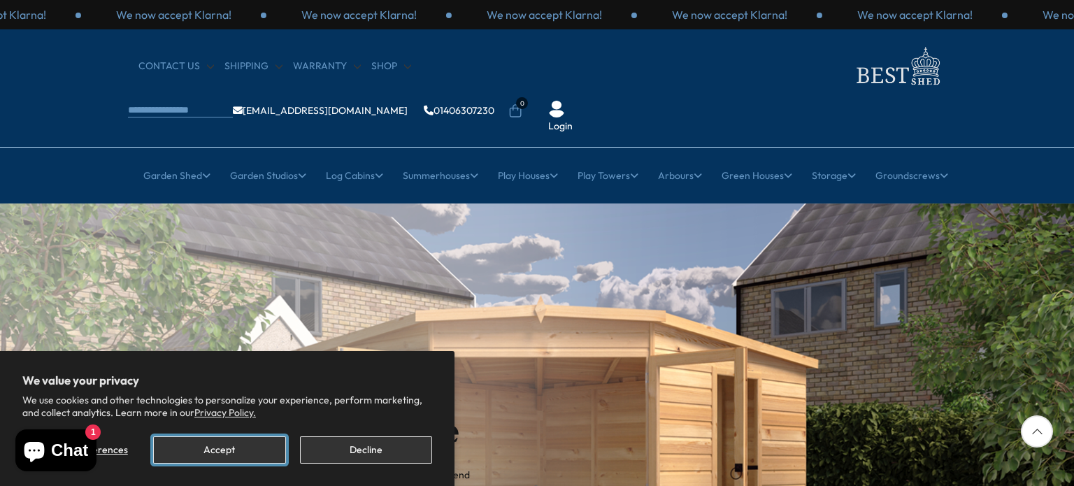
click at [234, 443] on button "Accept" at bounding box center [219, 449] width 132 height 27
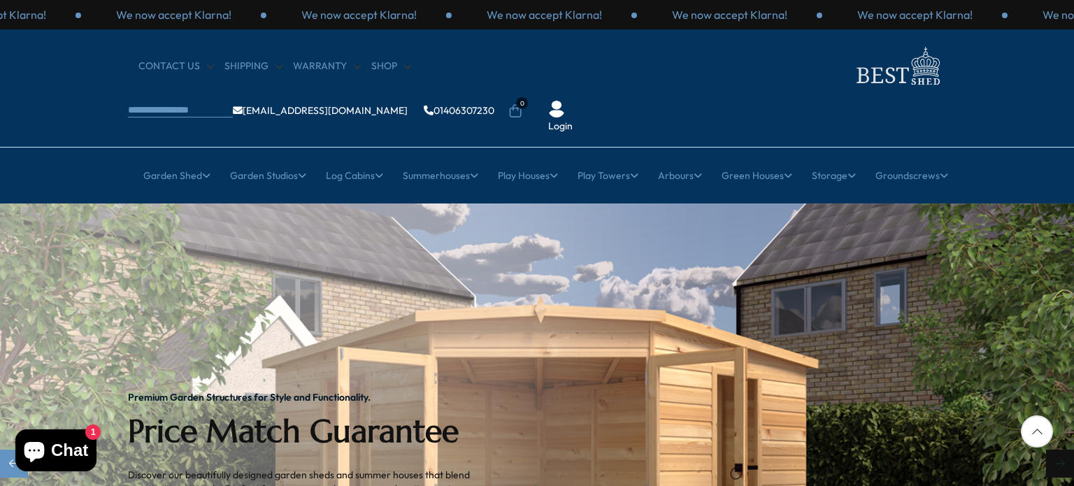
click at [1059, 450] on div "Next slide" at bounding box center [1060, 464] width 28 height 28
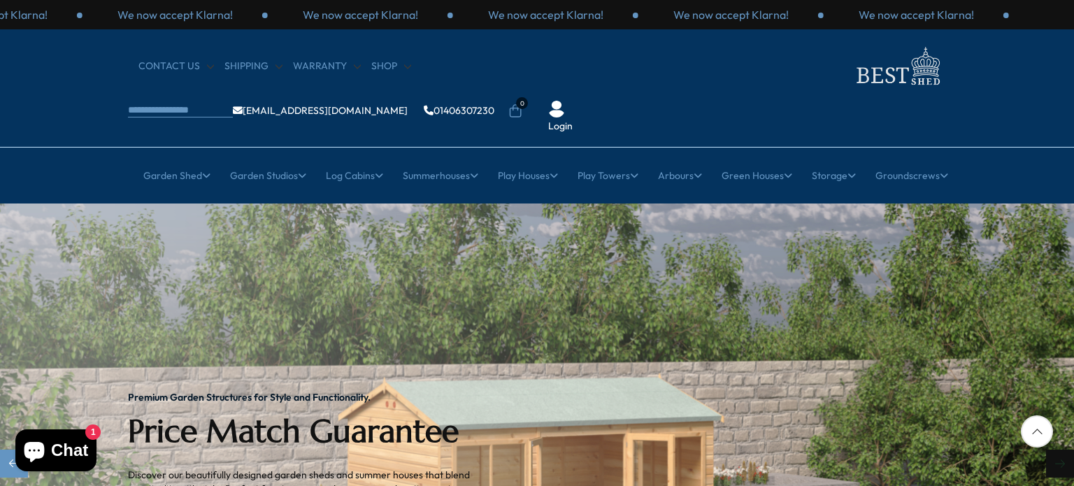
click at [1059, 450] on div "Next slide" at bounding box center [1060, 464] width 28 height 28
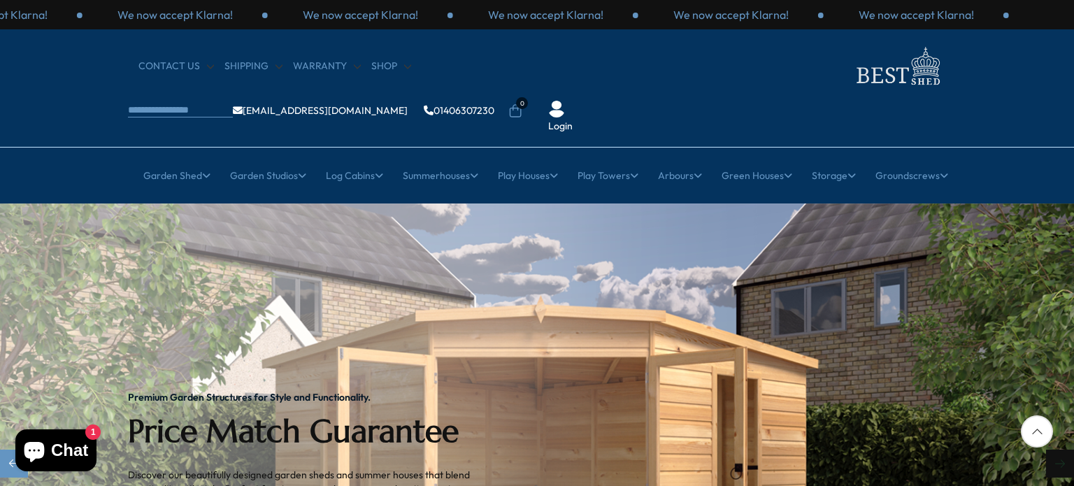
click at [1059, 450] on div "Next slide" at bounding box center [1060, 464] width 28 height 28
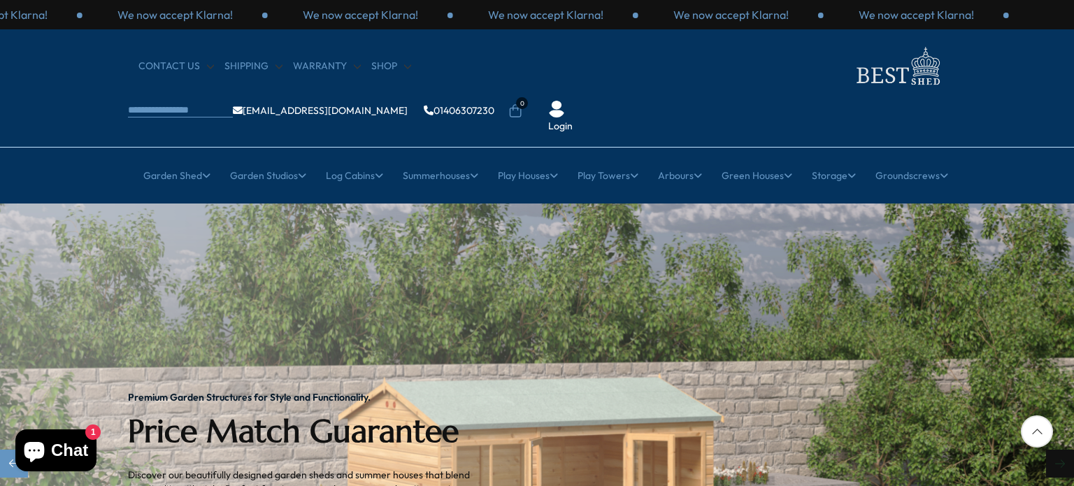
click at [1059, 450] on div "Next slide" at bounding box center [1060, 464] width 28 height 28
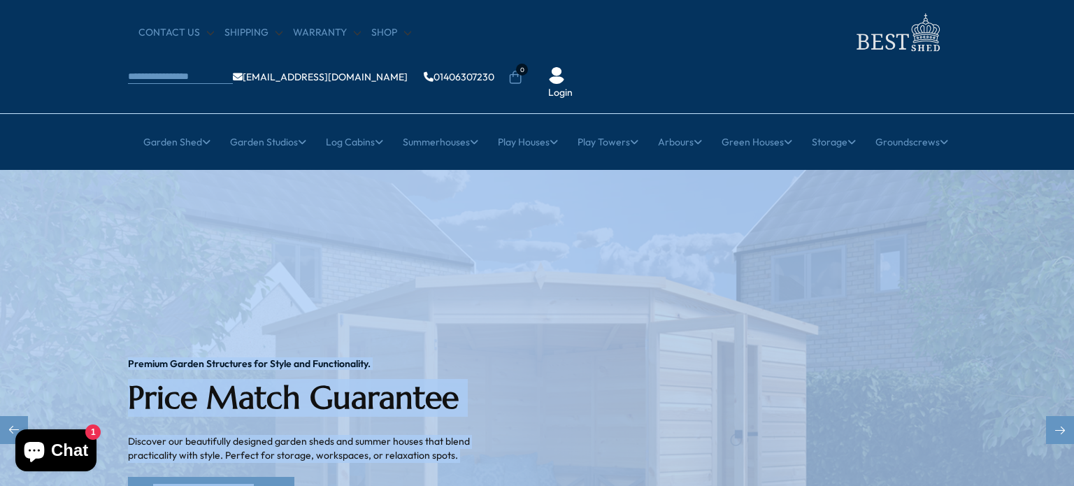
scroll to position [59, 0]
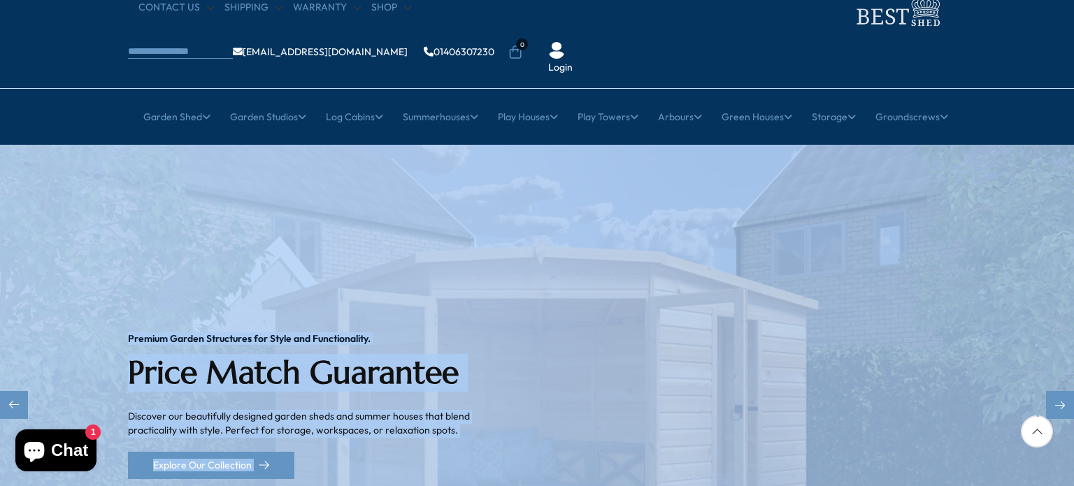
drag, startPoint x: 1059, startPoint y: 413, endPoint x: 972, endPoint y: 265, distance: 171.2
click at [972, 265] on div "Premium Garden Structures for Style and Functionality. Price Match Guarantee Di…" at bounding box center [537, 406] width 1074 height 522
click at [931, 387] on img "1 / 2" at bounding box center [537, 406] width 1074 height 522
